Goal: Register for event/course

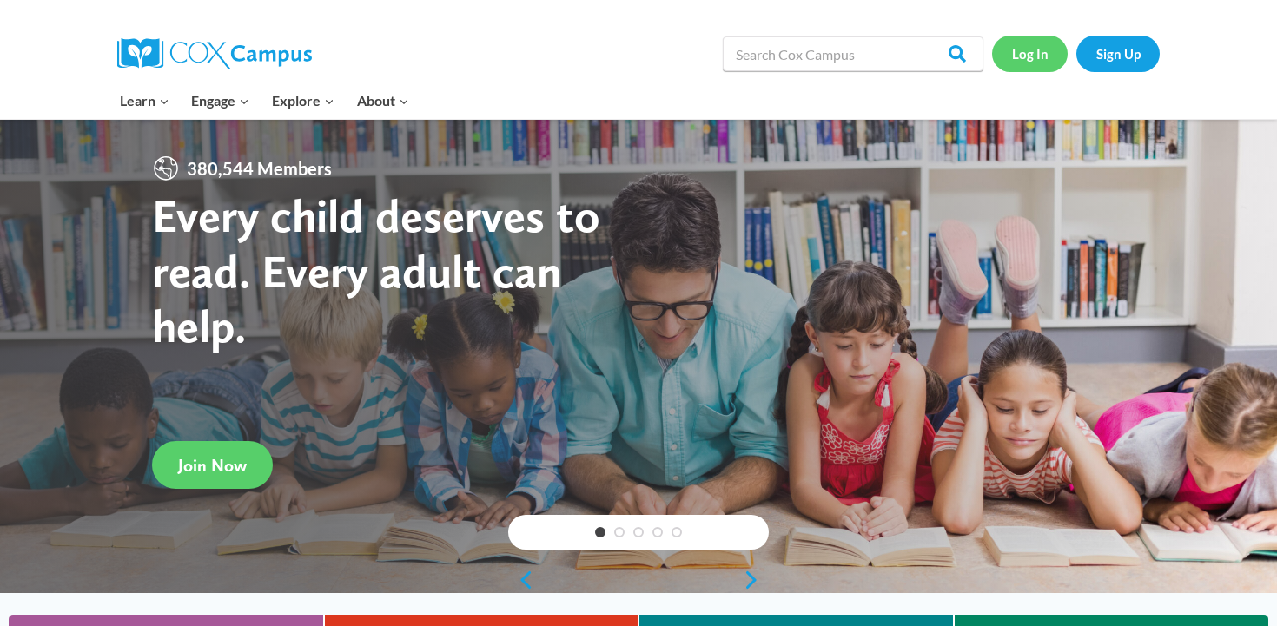
click at [1032, 56] on link "Log In" at bounding box center [1030, 54] width 76 height 36
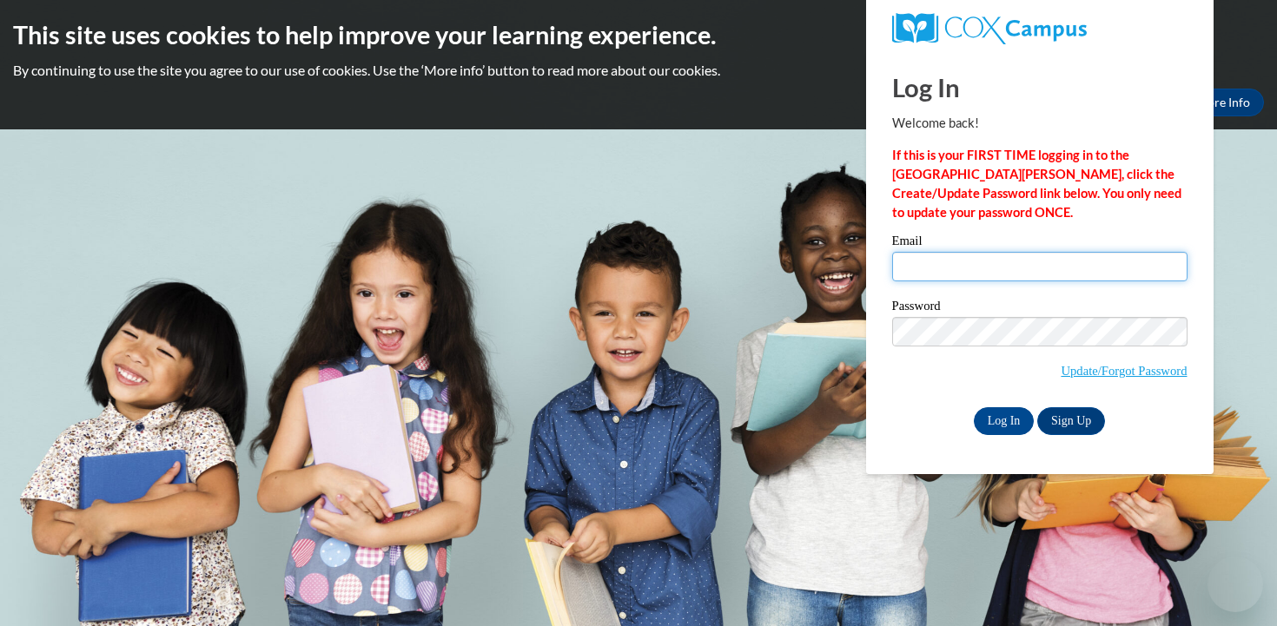
click at [941, 256] on input "Email" at bounding box center [1039, 267] width 295 height 30
type input "[EMAIL_ADDRESS][DOMAIN_NAME]"
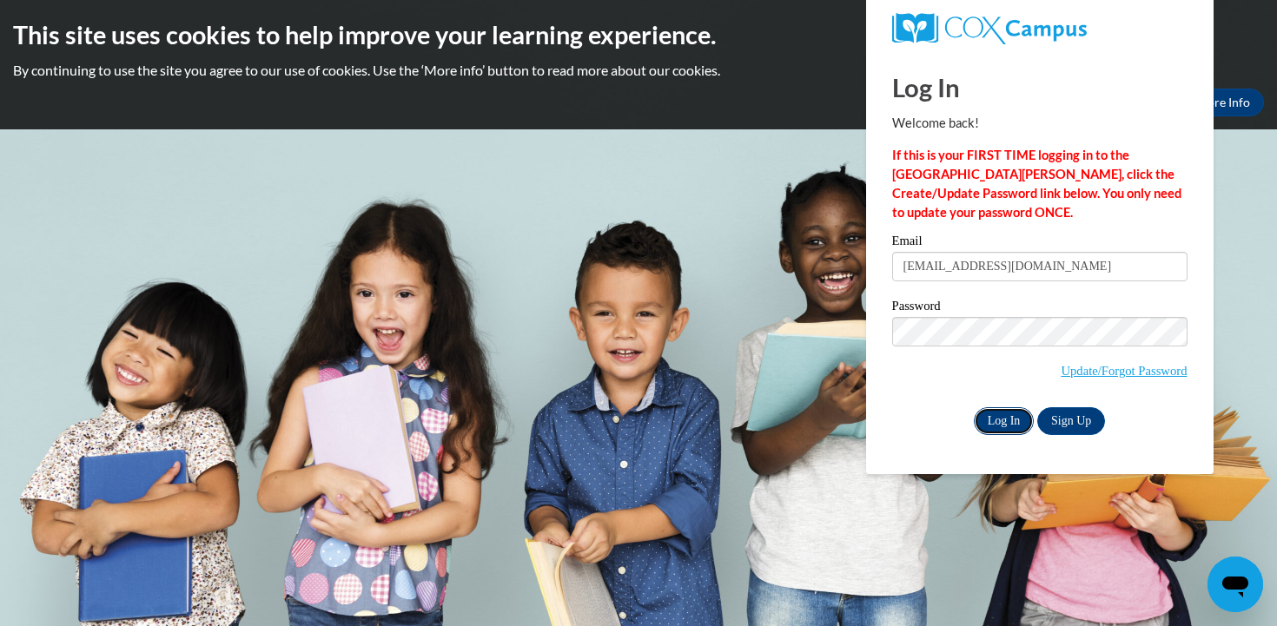
click at [999, 415] on input "Log In" at bounding box center [1004, 422] width 61 height 28
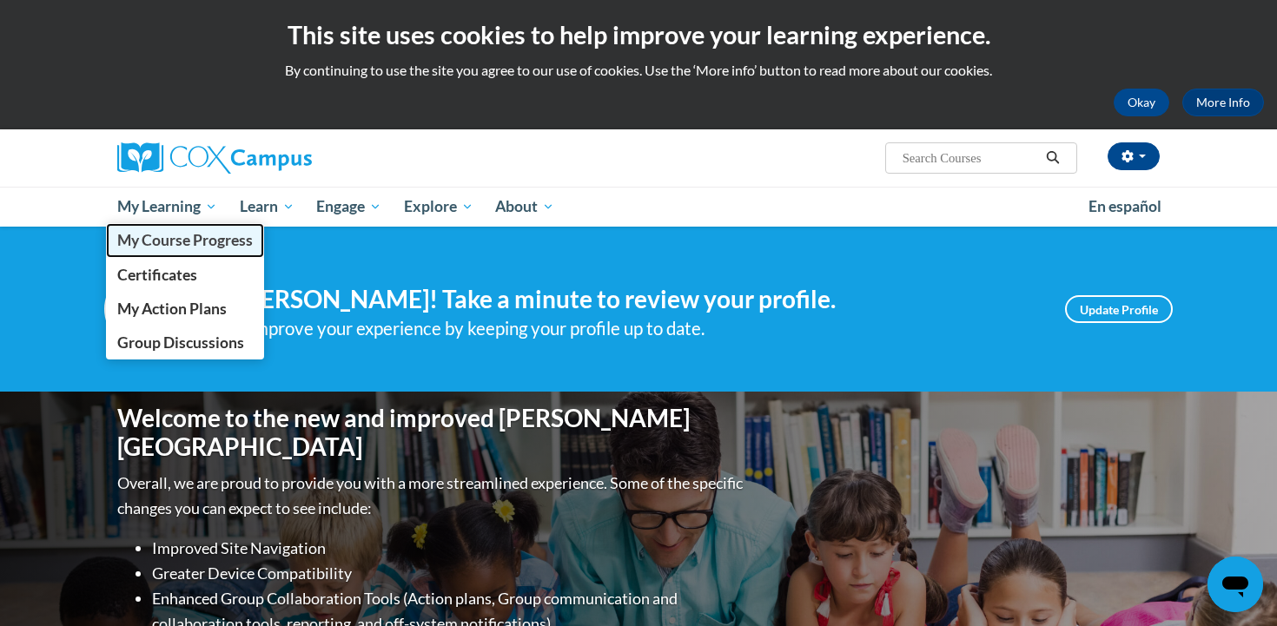
click at [172, 239] on span "My Course Progress" at bounding box center [185, 240] width 136 height 18
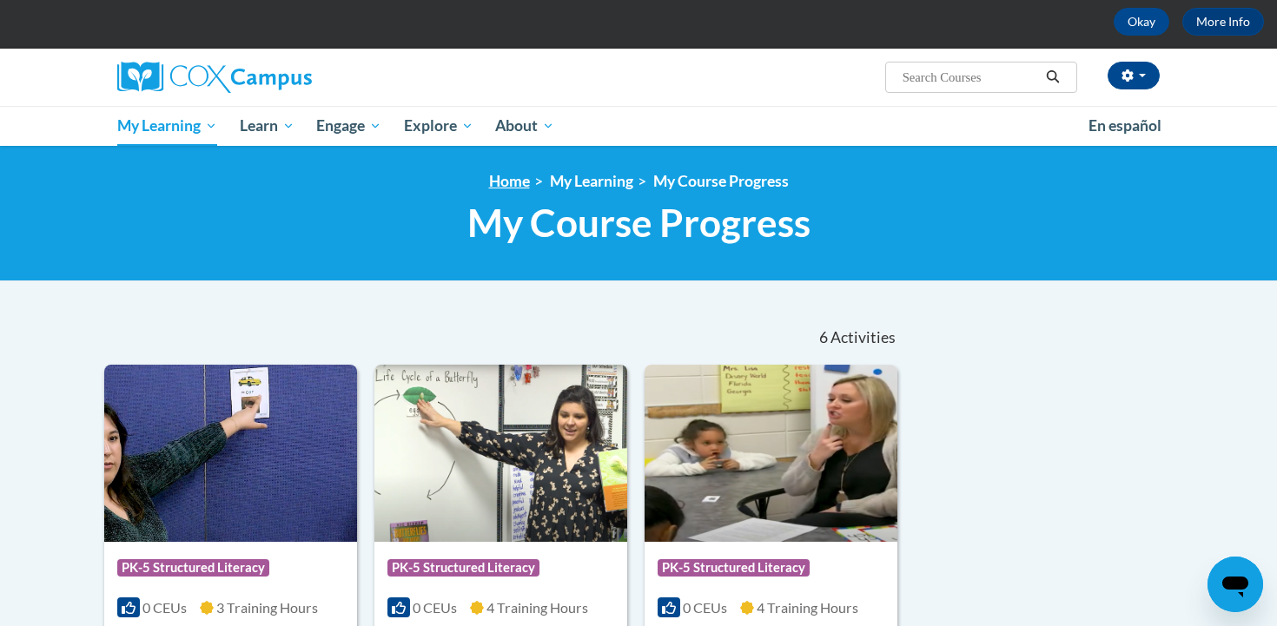
scroll to position [74, 0]
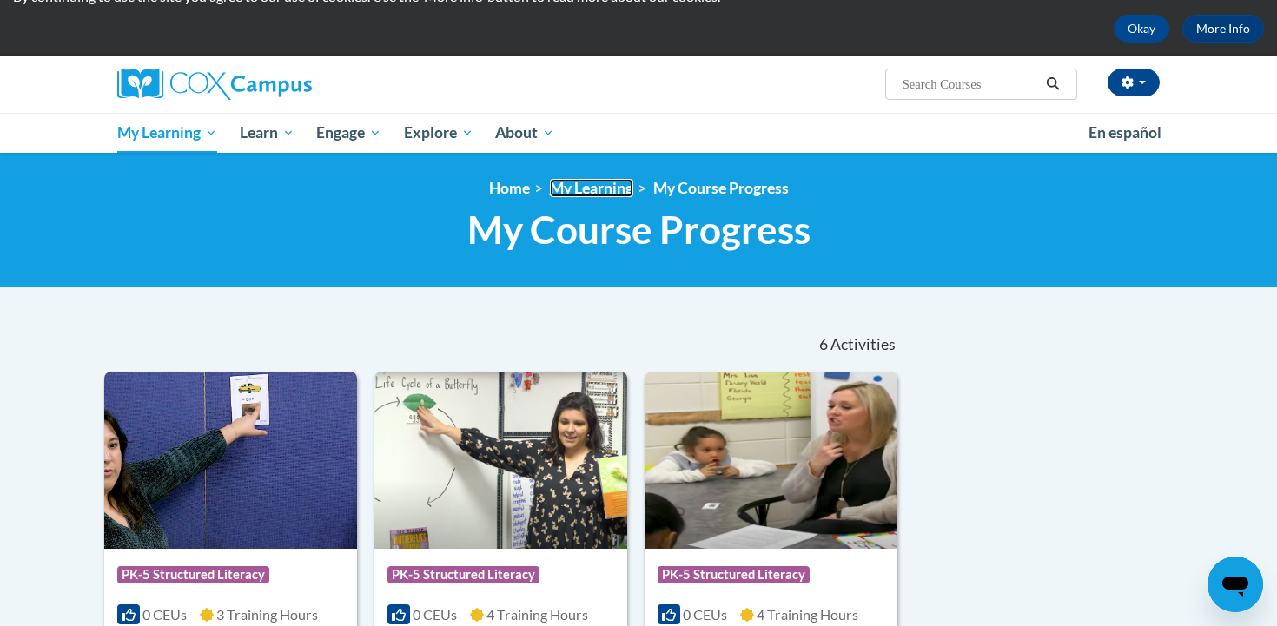
click at [565, 189] on link "My Learning" at bounding box center [591, 188] width 83 height 18
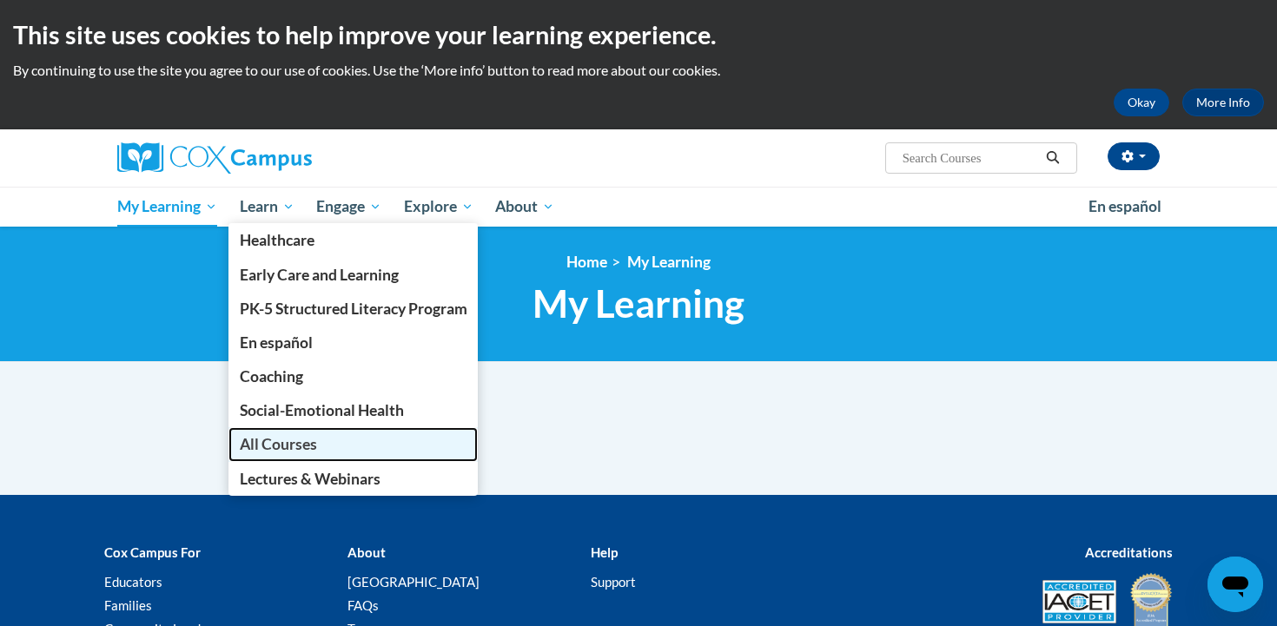
click at [270, 441] on span "All Courses" at bounding box center [278, 444] width 77 height 18
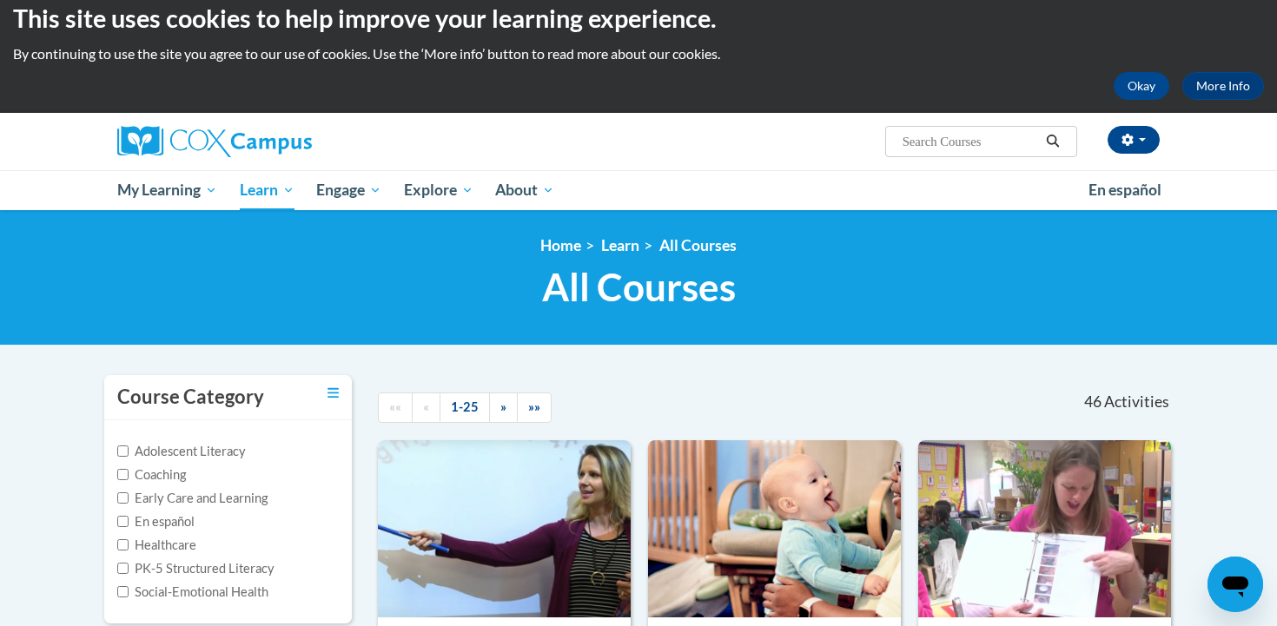
scroll to position [26, 0]
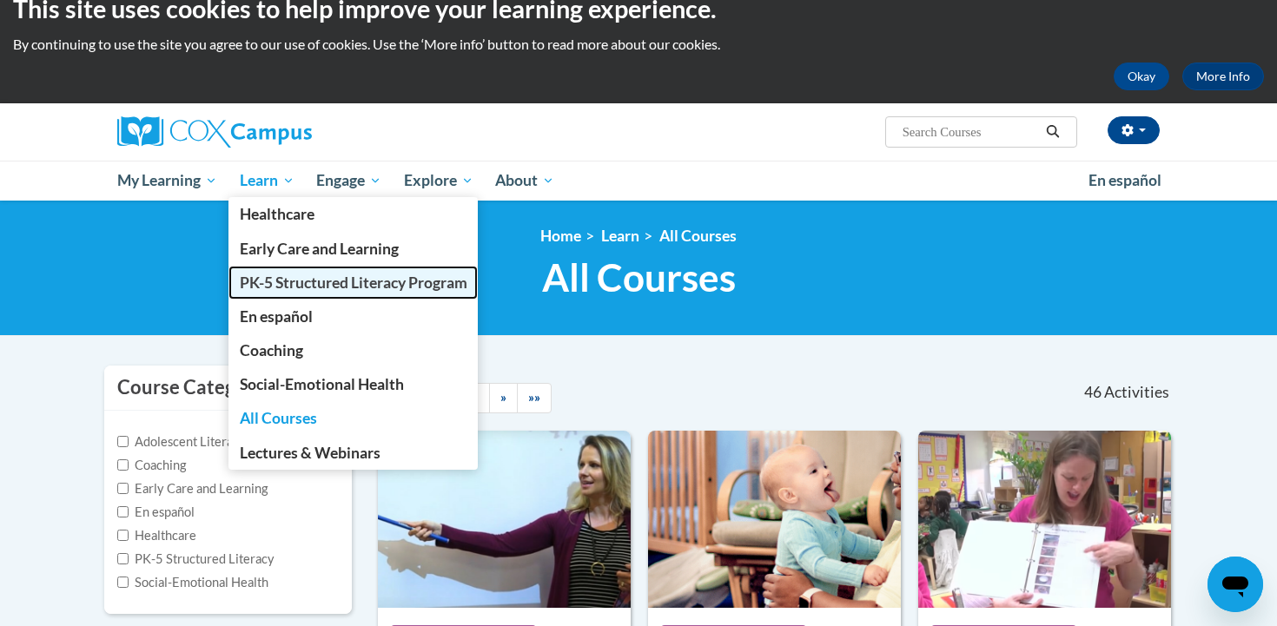
click at [266, 285] on span "PK-5 Structured Literacy Program" at bounding box center [354, 283] width 228 height 18
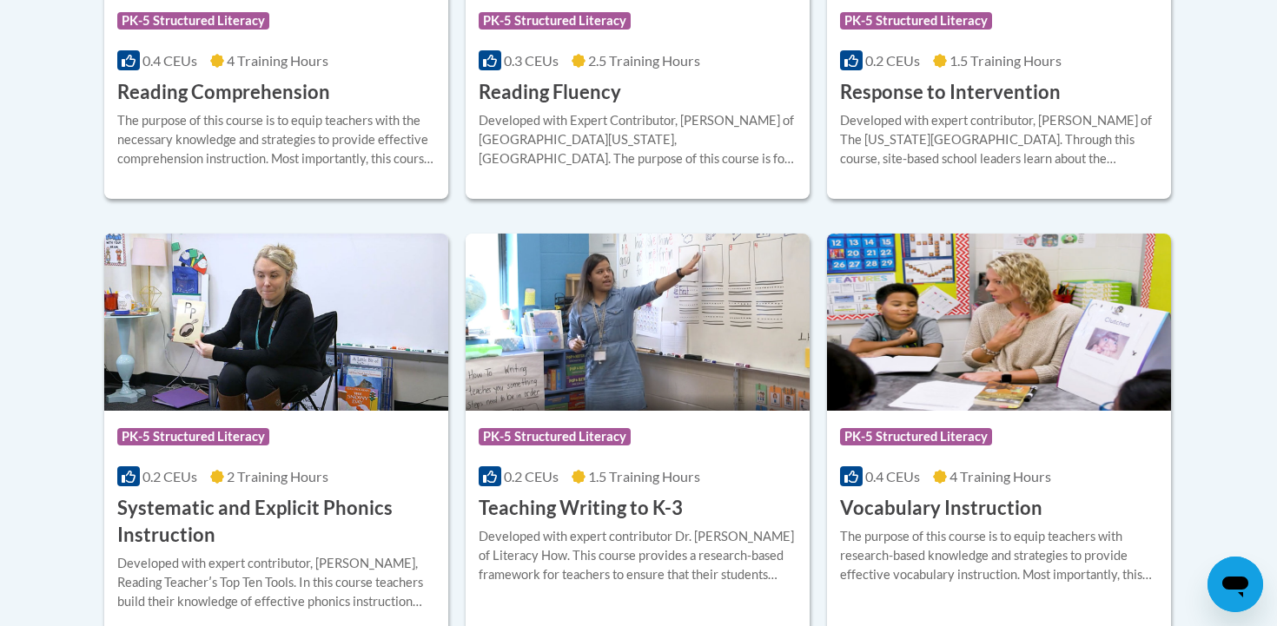
scroll to position [1860, 0]
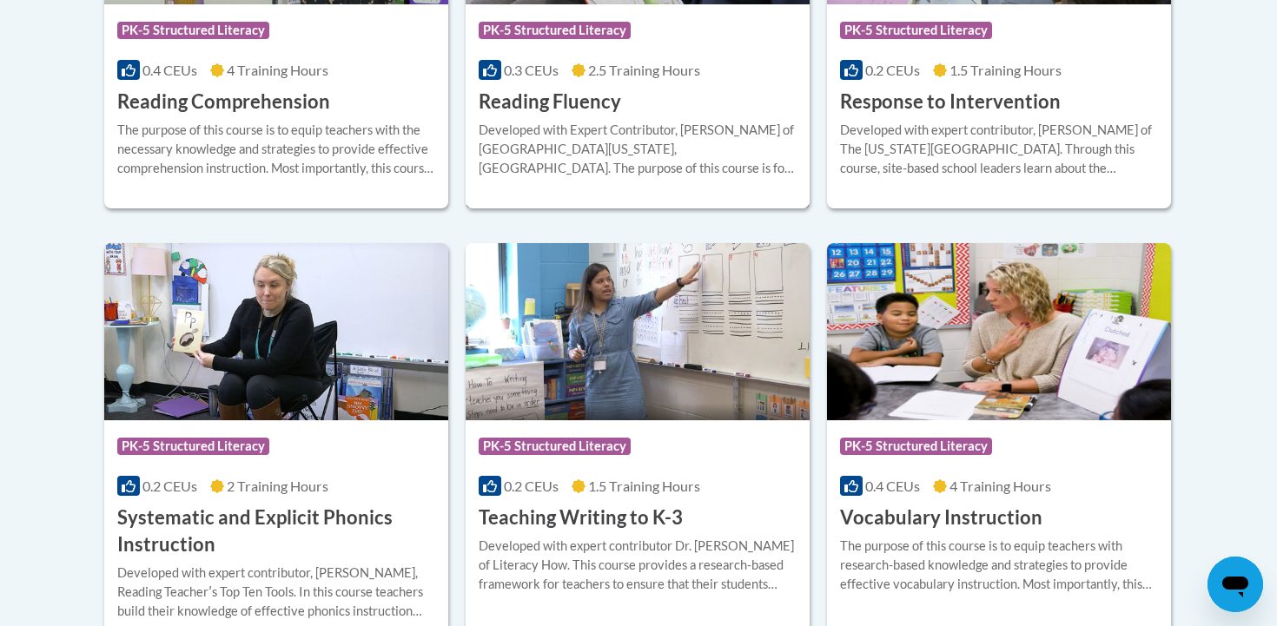
click at [550, 147] on div "Developed with Expert Contributor, [PERSON_NAME] of [GEOGRAPHIC_DATA][US_STATE]…" at bounding box center [638, 149] width 318 height 57
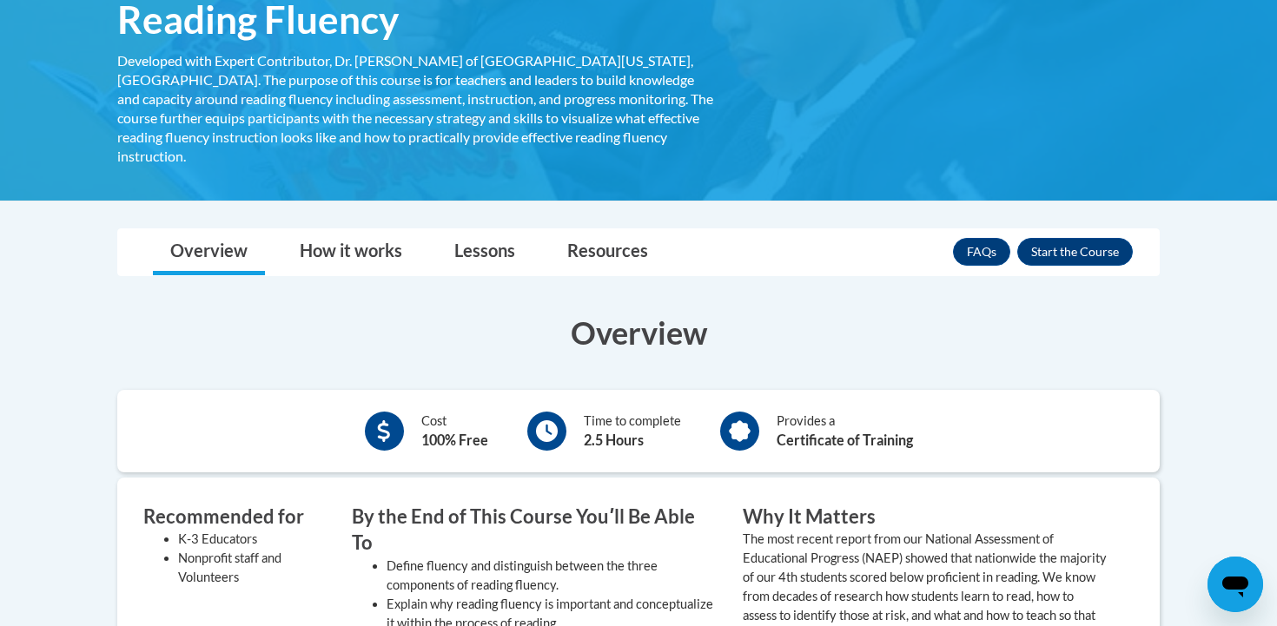
scroll to position [316, 0]
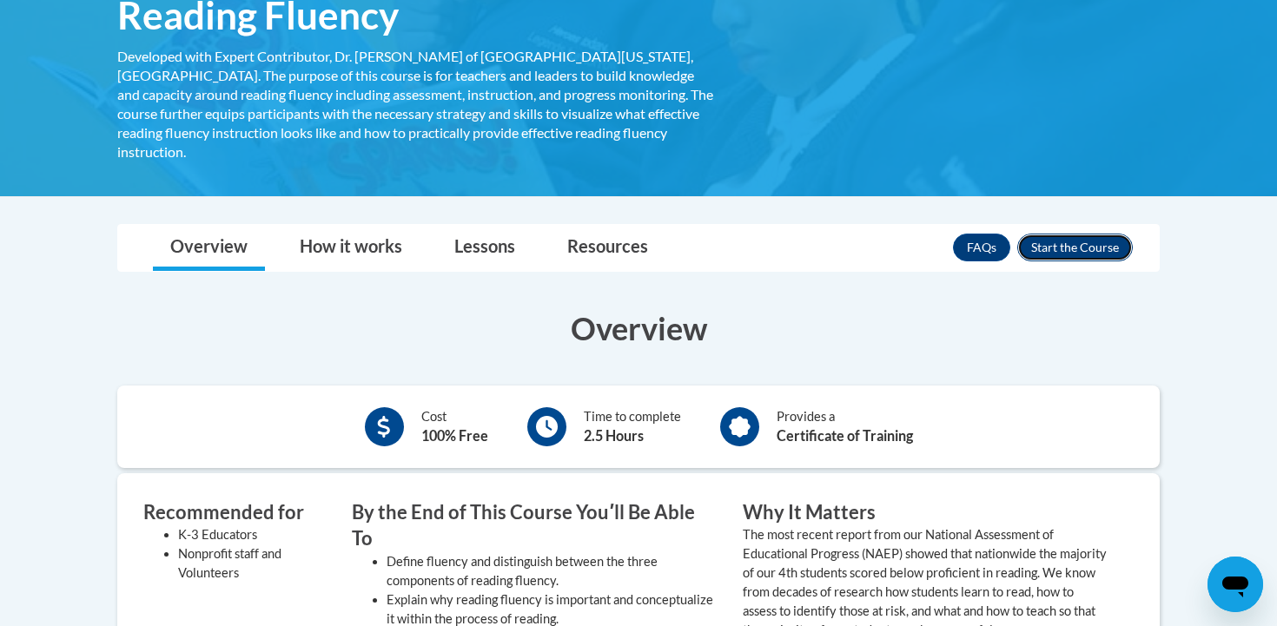
click at [1067, 235] on button "Enroll" at bounding box center [1075, 248] width 116 height 28
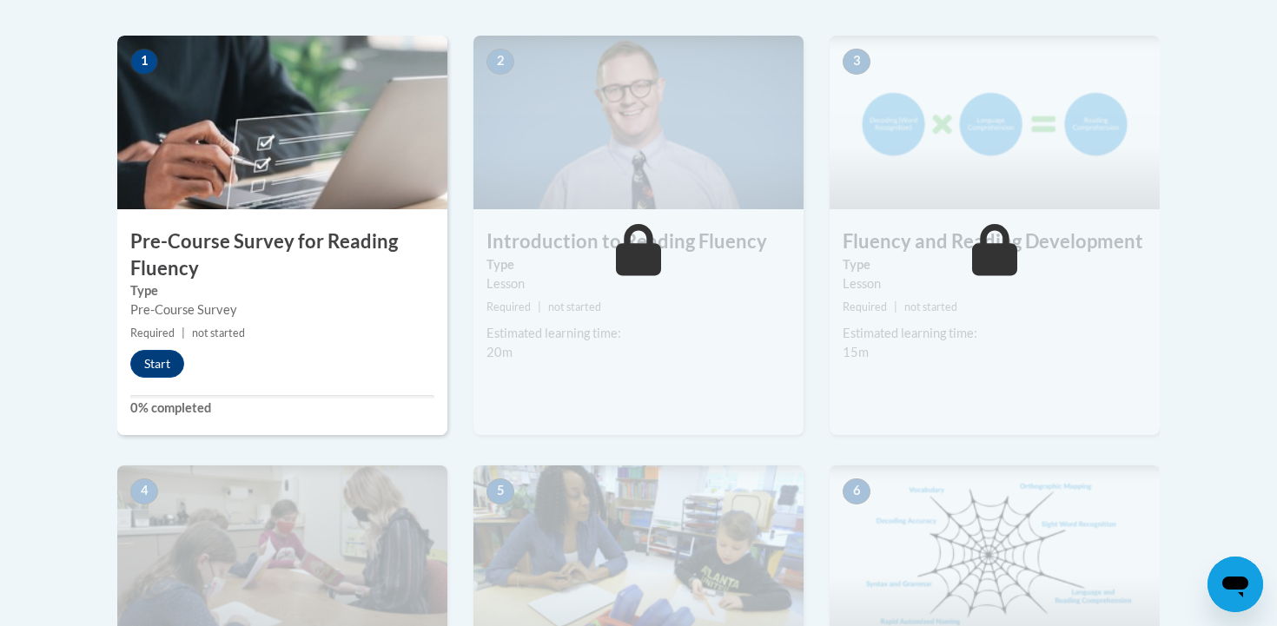
scroll to position [550, 0]
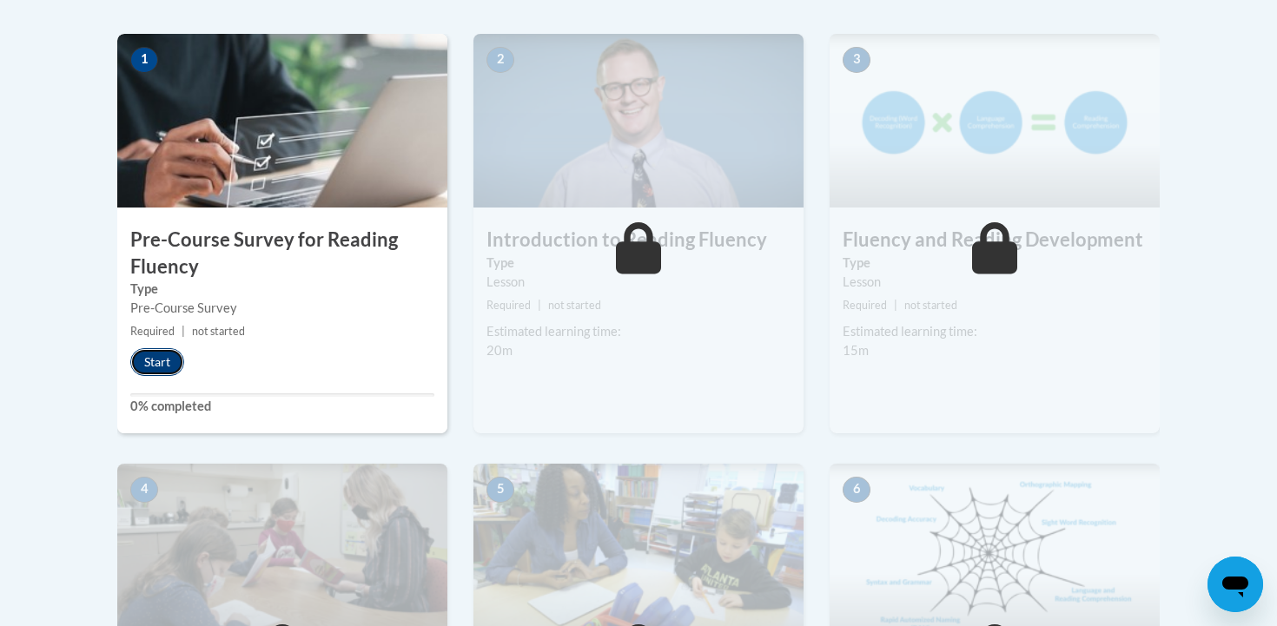
click at [162, 362] on button "Start" at bounding box center [157, 362] width 54 height 28
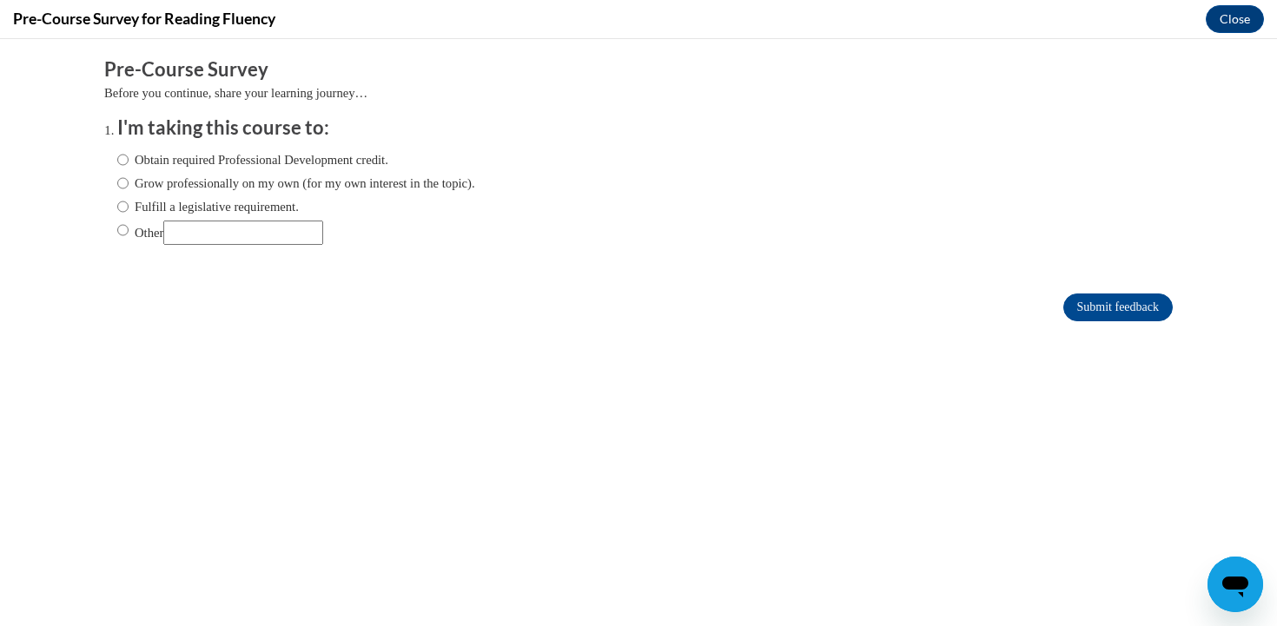
scroll to position [0, 0]
click at [222, 225] on input "Other" at bounding box center [243, 233] width 160 height 24
type input "Forced"
click at [1133, 306] on input "Submit feedback" at bounding box center [1118, 308] width 109 height 28
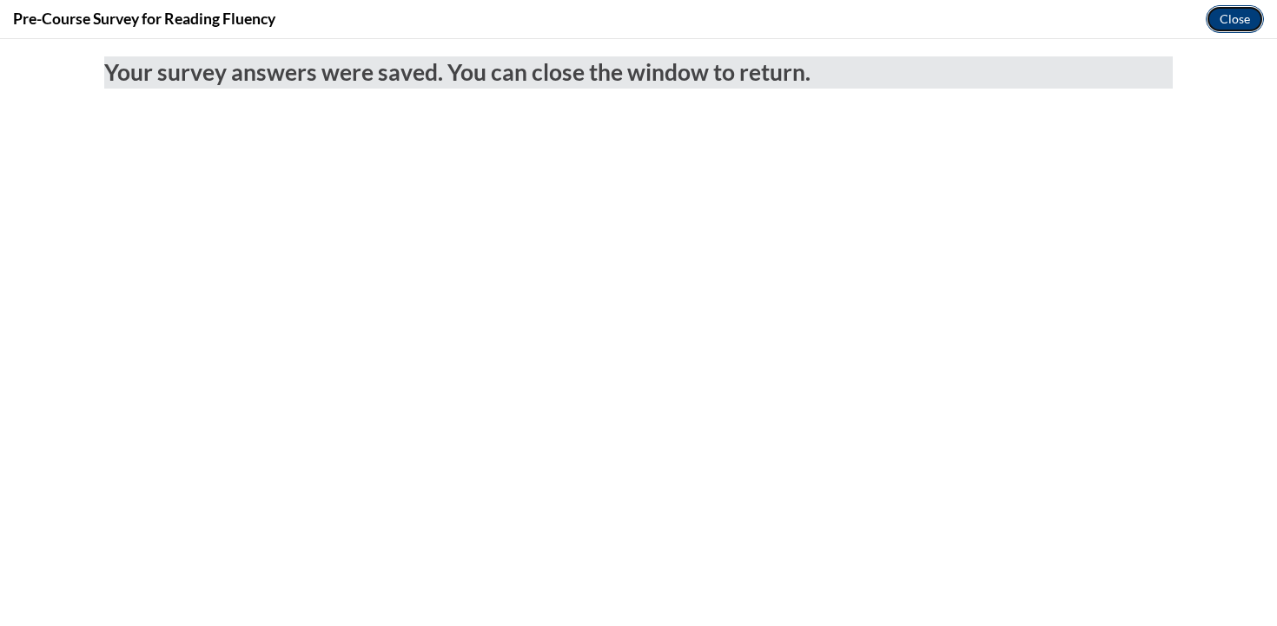
click at [1232, 17] on button "Close" at bounding box center [1235, 19] width 58 height 28
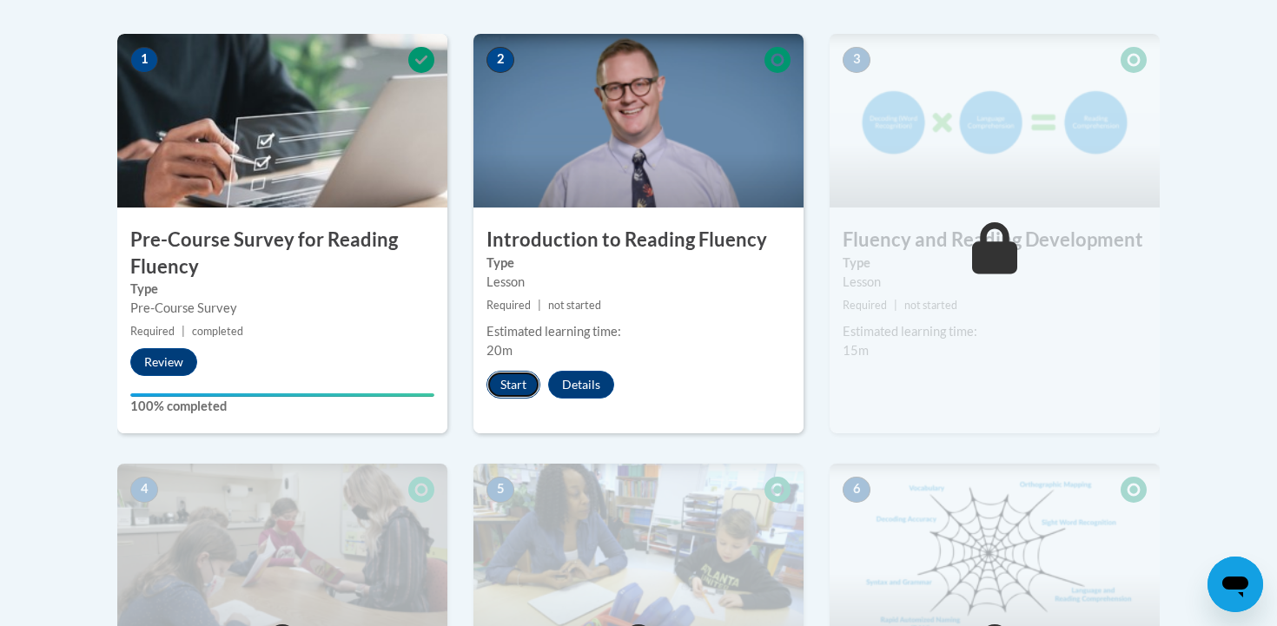
click at [510, 388] on button "Start" at bounding box center [514, 385] width 54 height 28
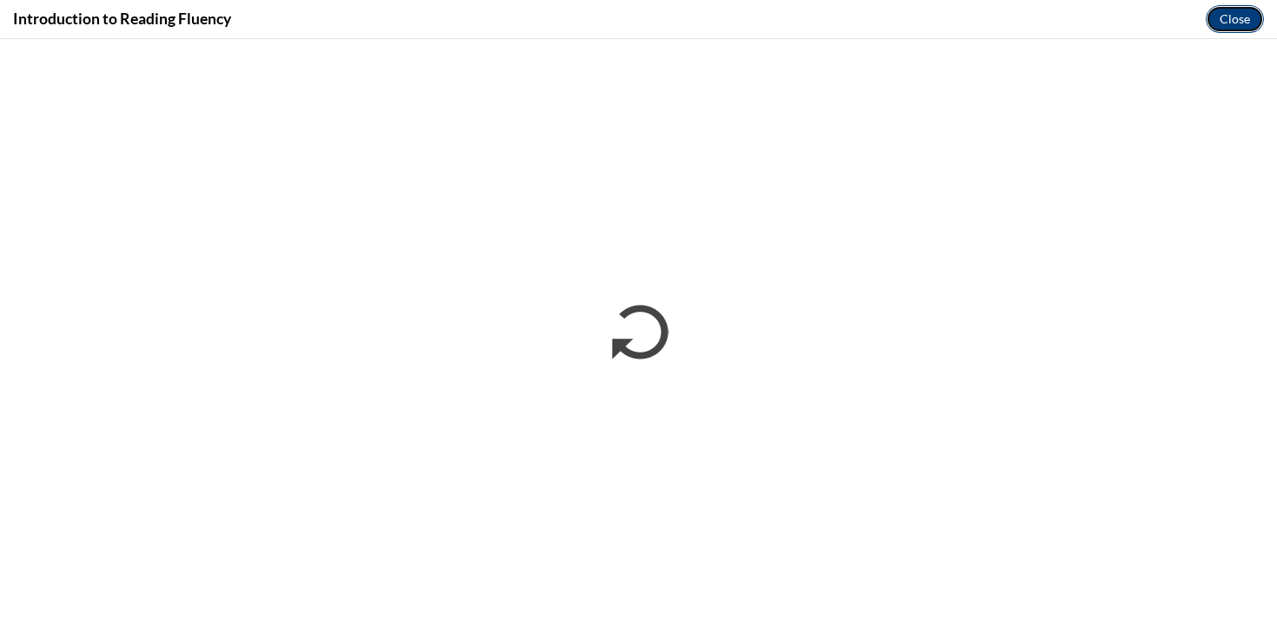
click at [1241, 17] on button "Close" at bounding box center [1235, 19] width 58 height 28
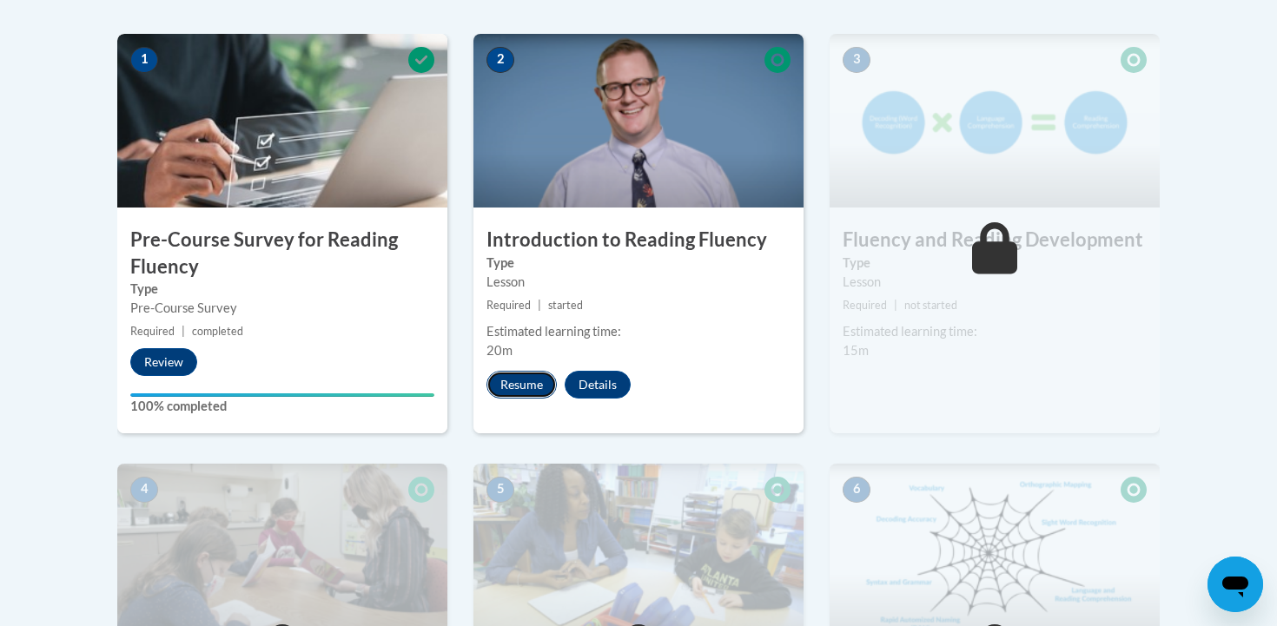
click at [522, 387] on button "Resume" at bounding box center [522, 385] width 70 height 28
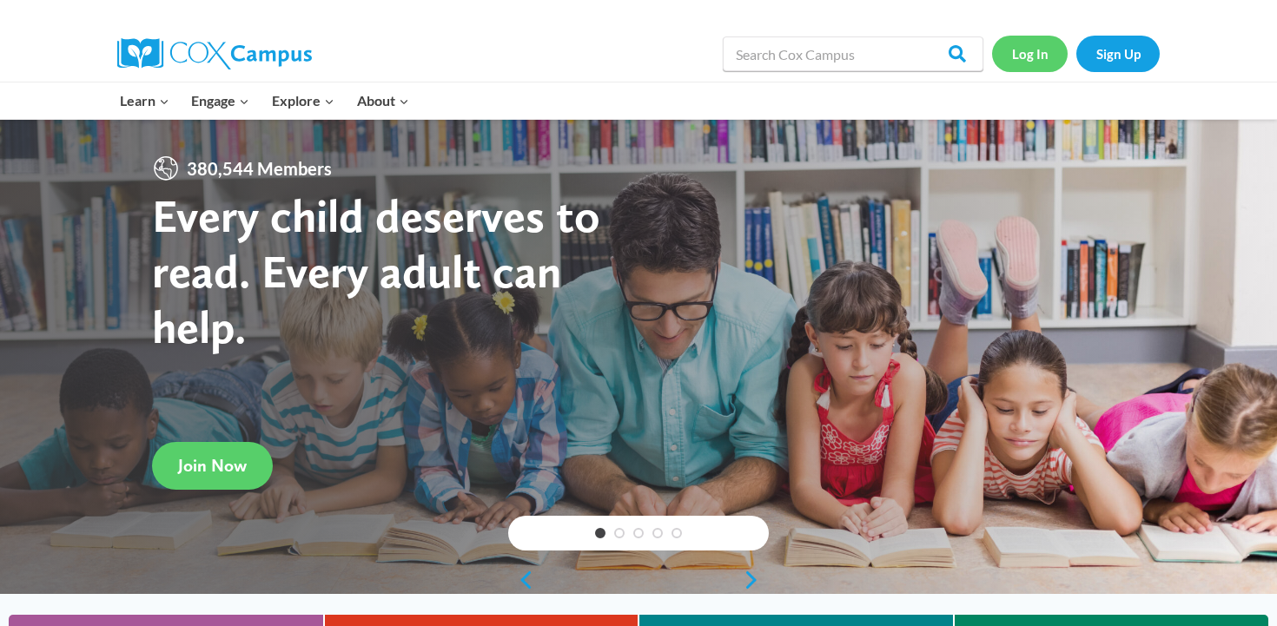
click at [1024, 60] on link "Log In" at bounding box center [1030, 54] width 76 height 36
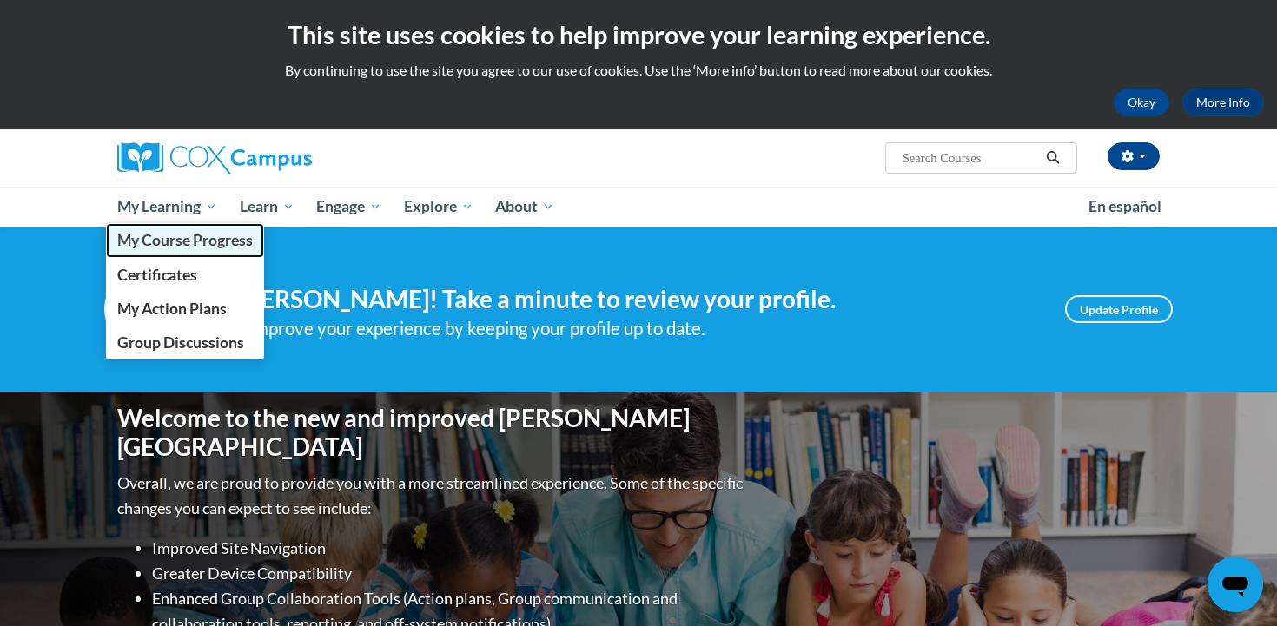
click at [181, 239] on span "My Course Progress" at bounding box center [185, 240] width 136 height 18
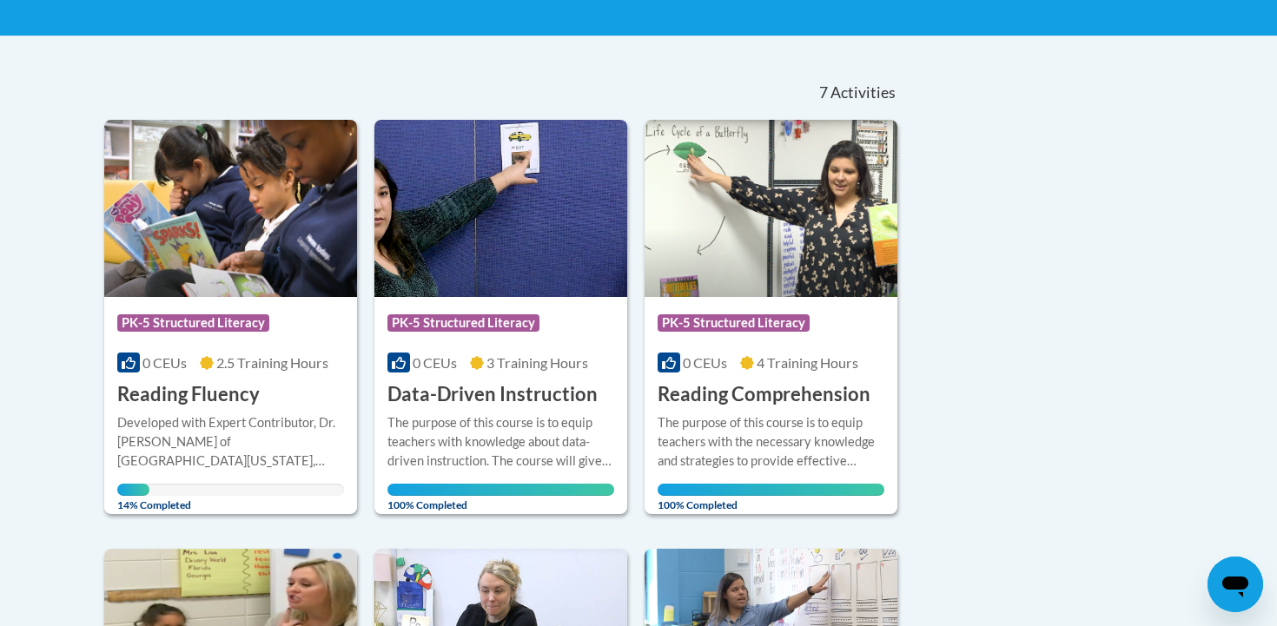
scroll to position [330, 0]
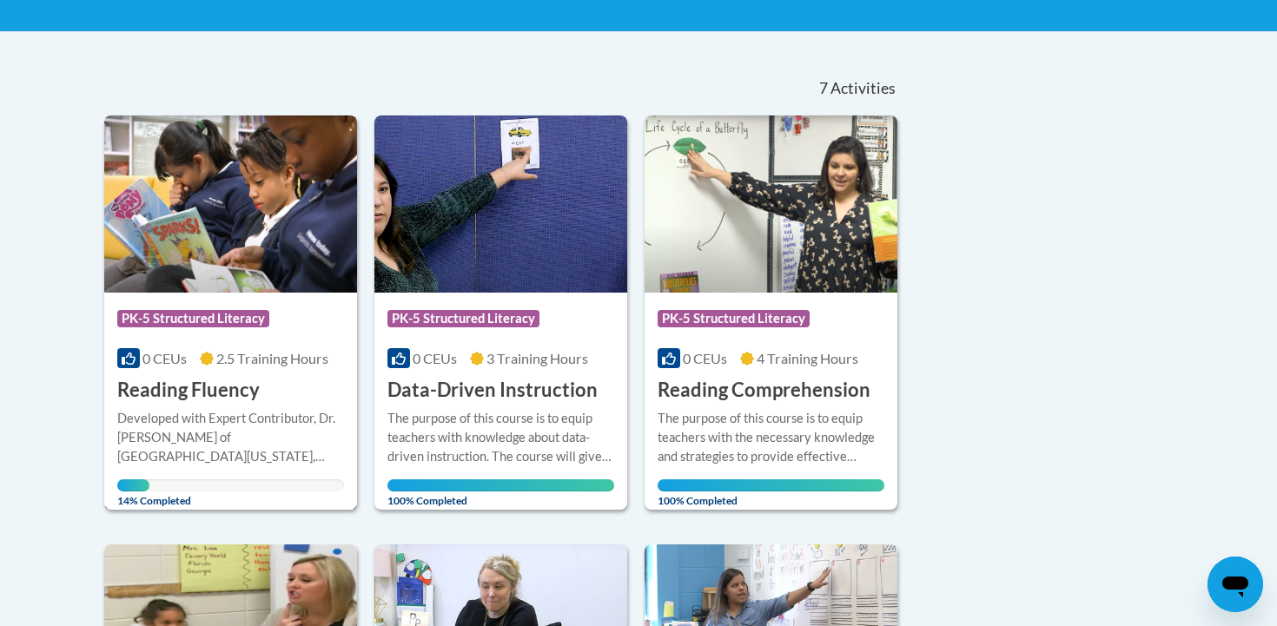
click at [218, 397] on h3 "Reading Fluency" at bounding box center [188, 390] width 142 height 27
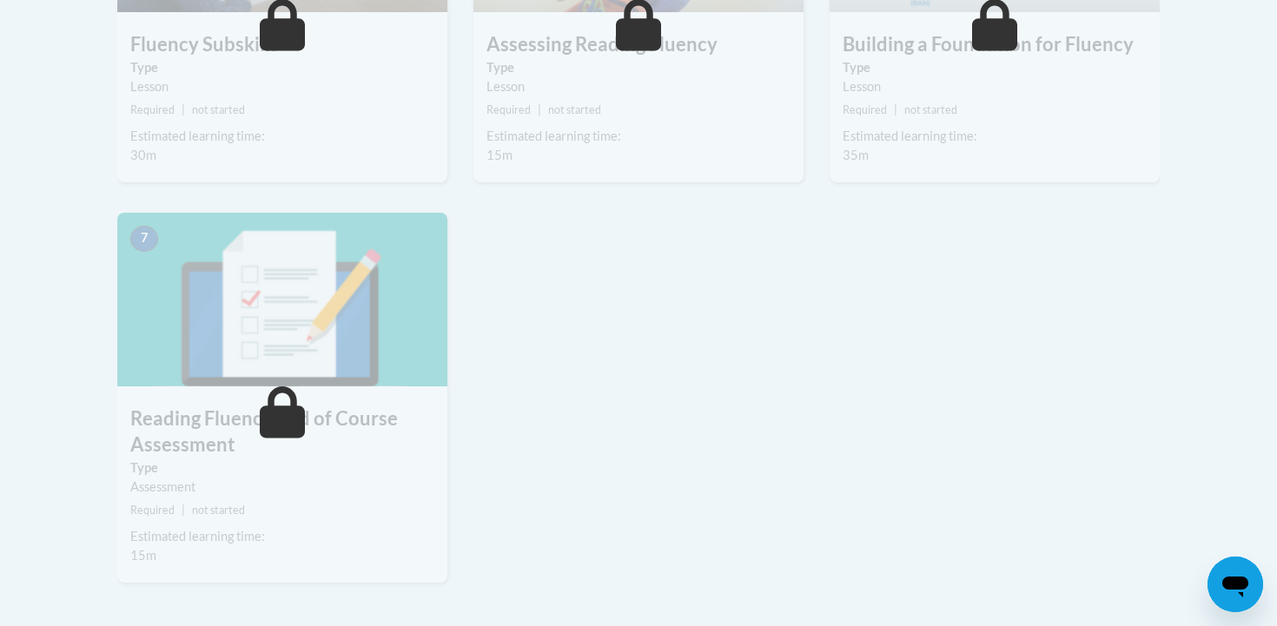
scroll to position [1210, 0]
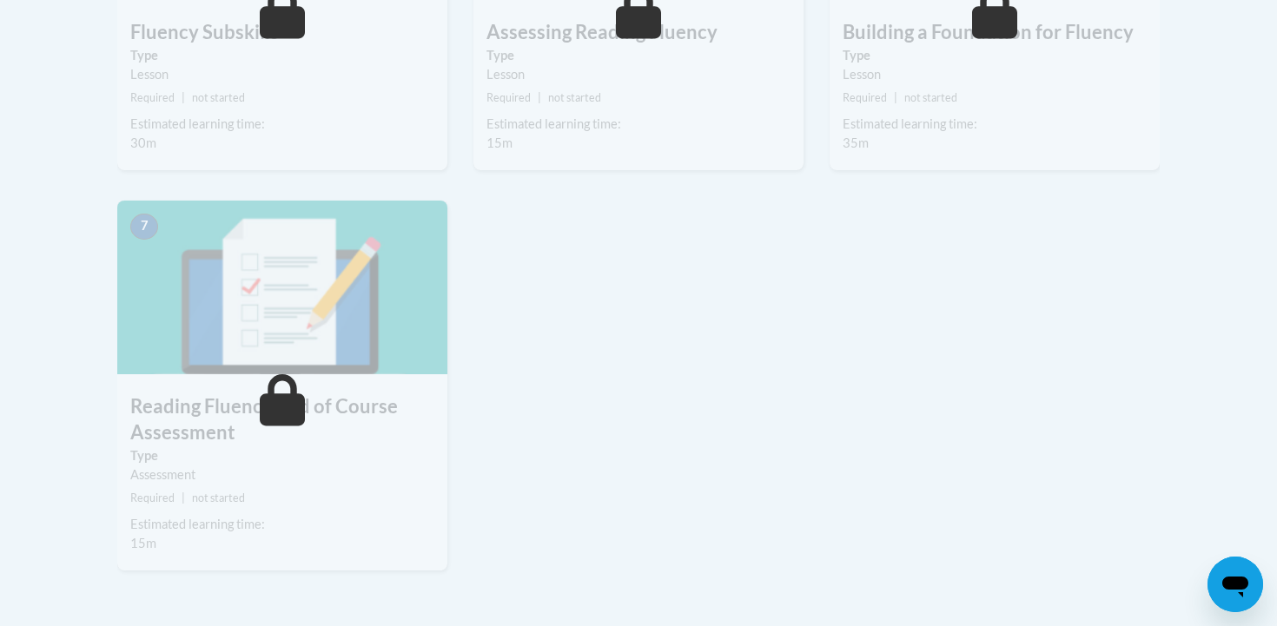
click at [260, 385] on icon at bounding box center [283, 400] width 46 height 52
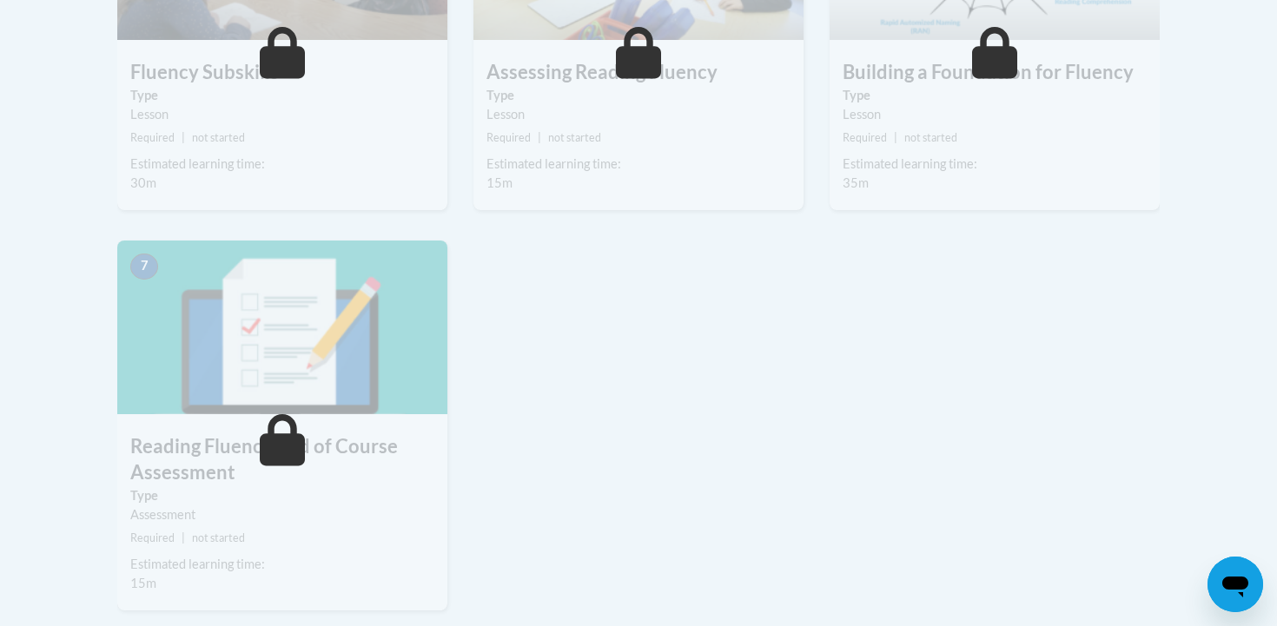
scroll to position [1172, 0]
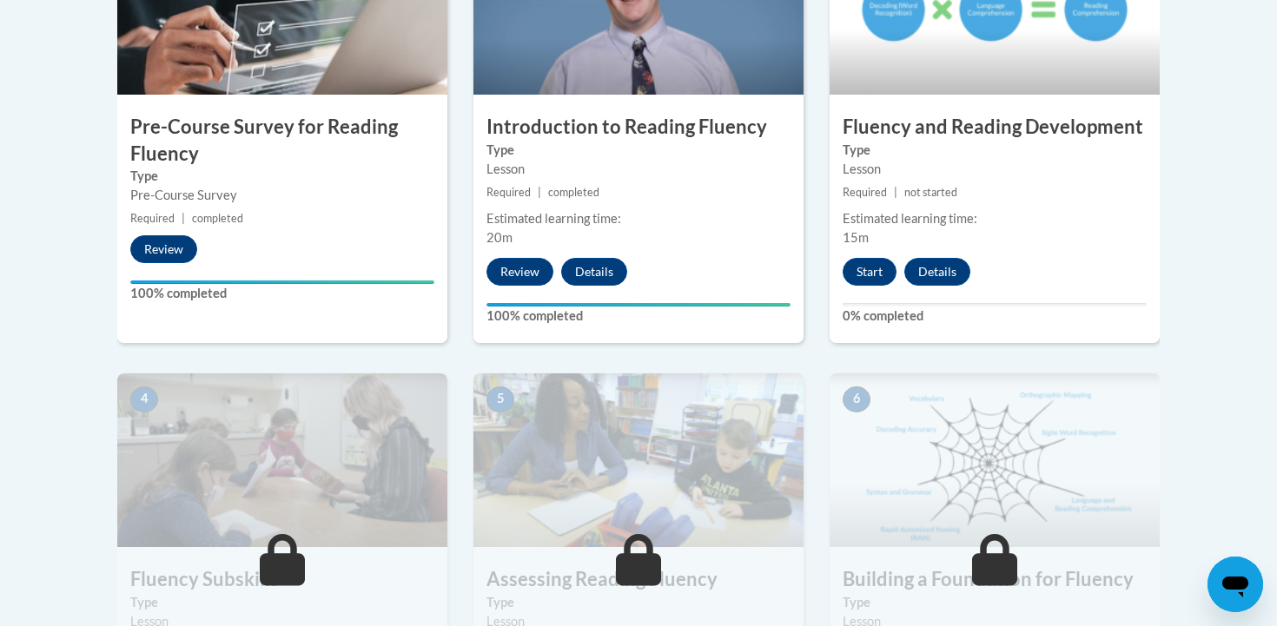
scroll to position [659, 0]
